Goal: Entertainment & Leisure: Consume media (video, audio)

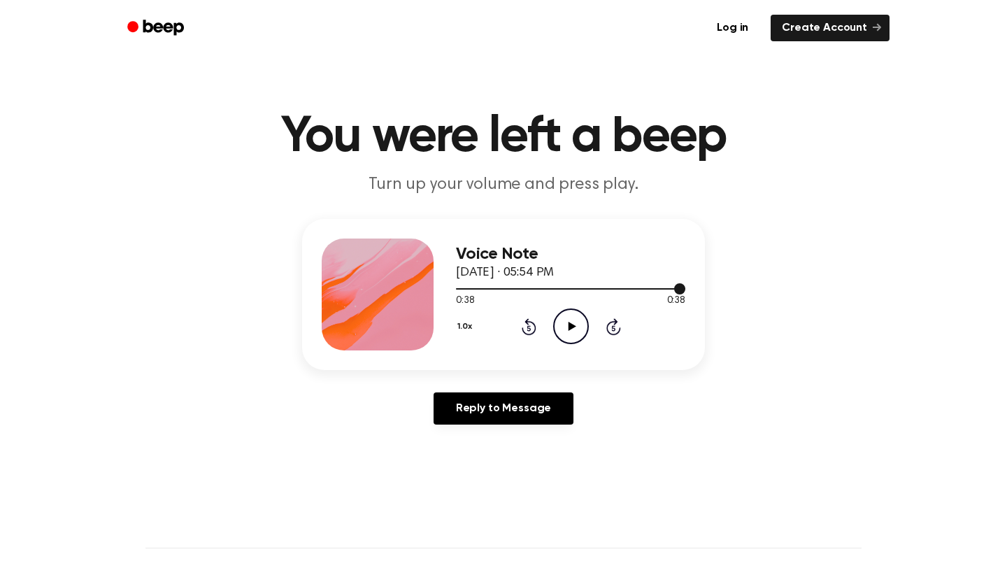
click at [462, 285] on div at bounding box center [570, 287] width 229 height 11
click at [564, 316] on icon "Play Audio" at bounding box center [571, 326] width 36 height 36
click at [580, 321] on icon "Pause Audio" at bounding box center [571, 326] width 36 height 36
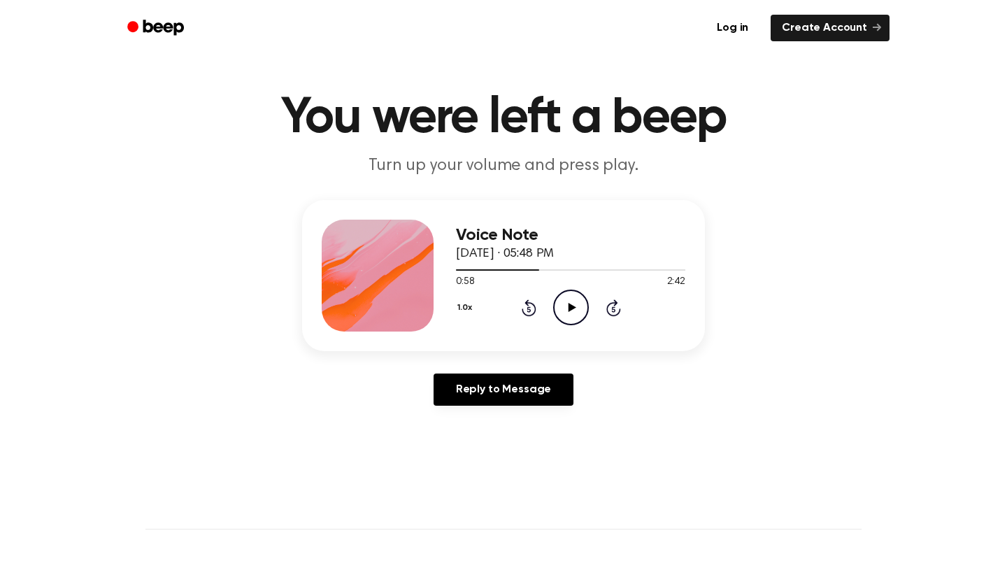
click at [559, 313] on icon "Play Audio" at bounding box center [571, 307] width 36 height 36
click at [577, 298] on icon "Pause Audio" at bounding box center [571, 307] width 36 height 36
